Goal: Information Seeking & Learning: Learn about a topic

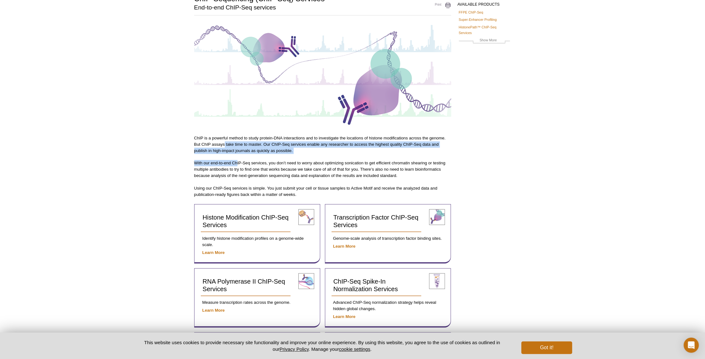
scroll to position [54, 0]
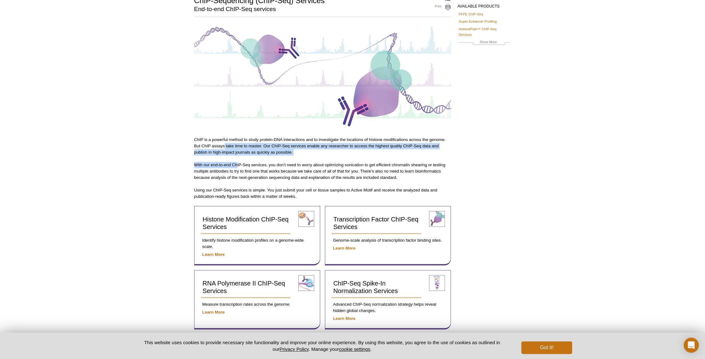
drag, startPoint x: 225, startPoint y: 145, endPoint x: 236, endPoint y: 156, distance: 15.8
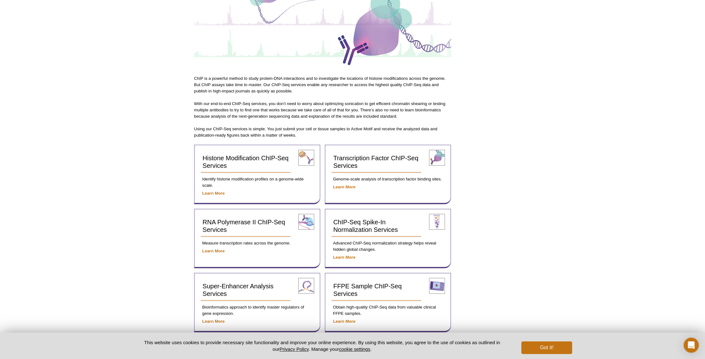
scroll to position [117, 0]
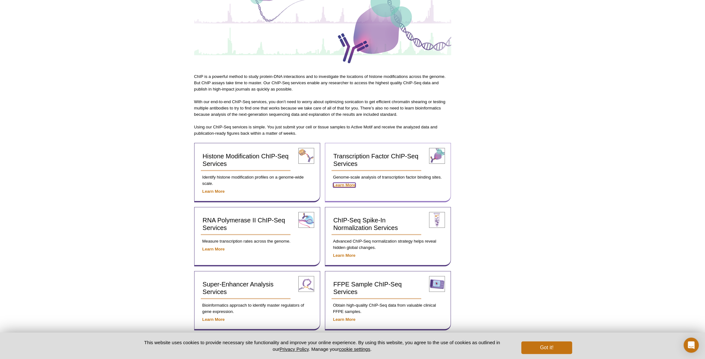
click at [337, 187] on strong "Learn More" at bounding box center [344, 185] width 22 height 5
click at [339, 185] on strong "Learn More" at bounding box center [344, 185] width 22 height 5
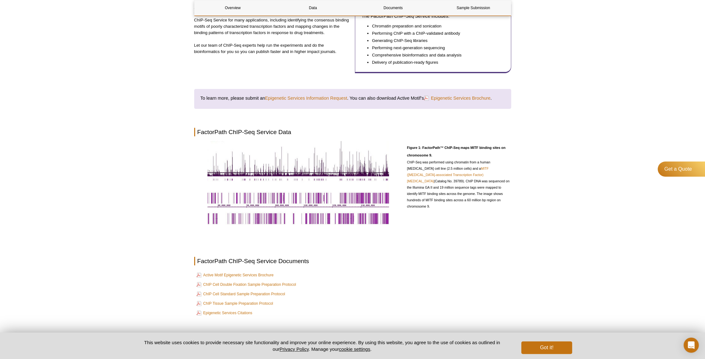
scroll to position [221, 0]
